Goal: Task Accomplishment & Management: Use online tool/utility

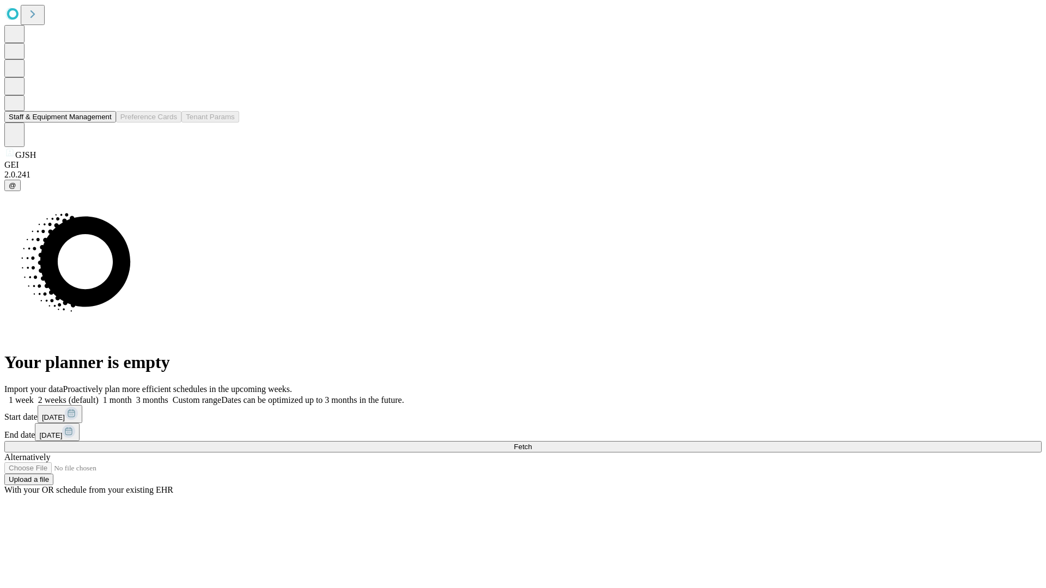
click at [104, 123] on button "Staff & Equipment Management" at bounding box center [60, 116] width 112 height 11
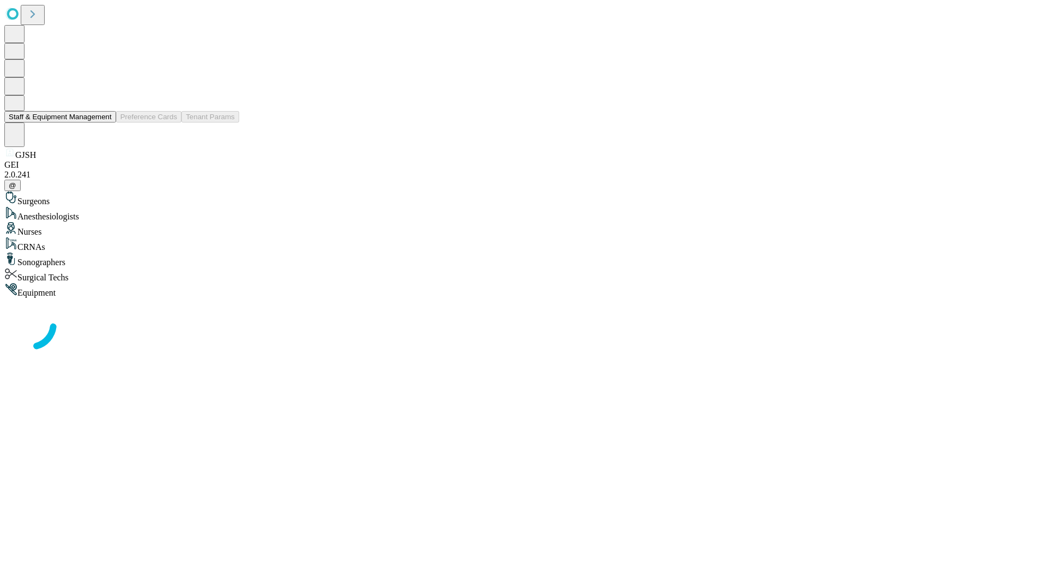
click at [104, 123] on button "Staff & Equipment Management" at bounding box center [60, 116] width 112 height 11
